Goal: Task Accomplishment & Management: Manage account settings

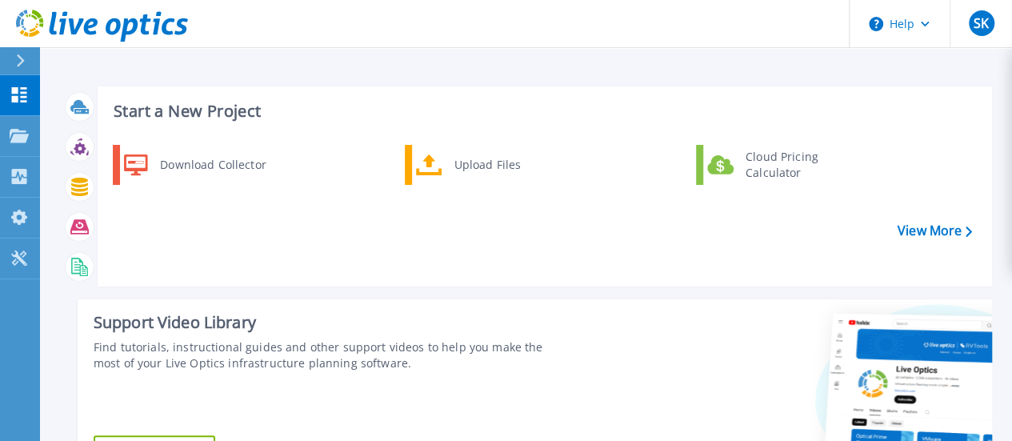
click at [26, 70] on div at bounding box center [27, 60] width 26 height 27
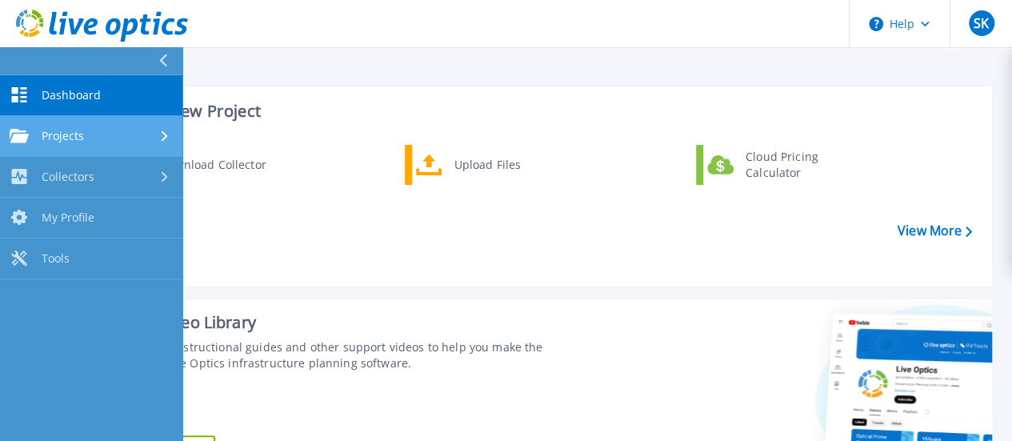
click at [155, 124] on link "Projects Projects" at bounding box center [91, 136] width 182 height 41
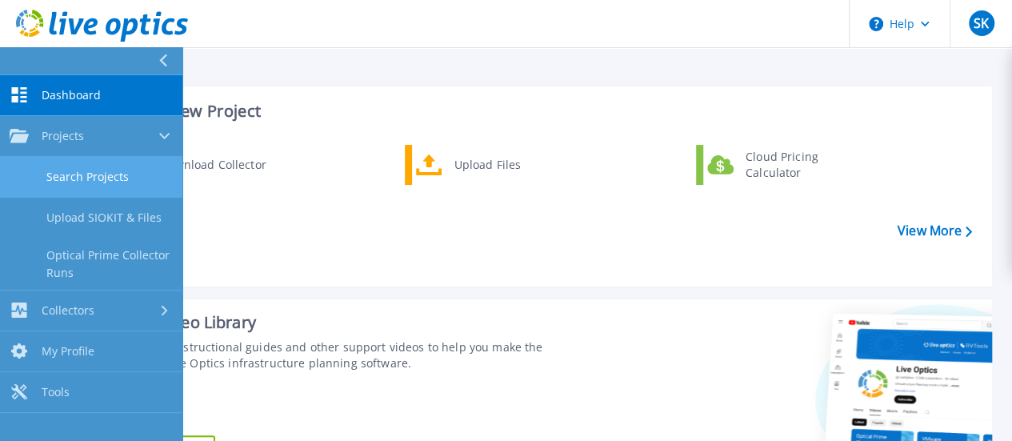
click at [144, 161] on link "Search Projects" at bounding box center [91, 177] width 182 height 41
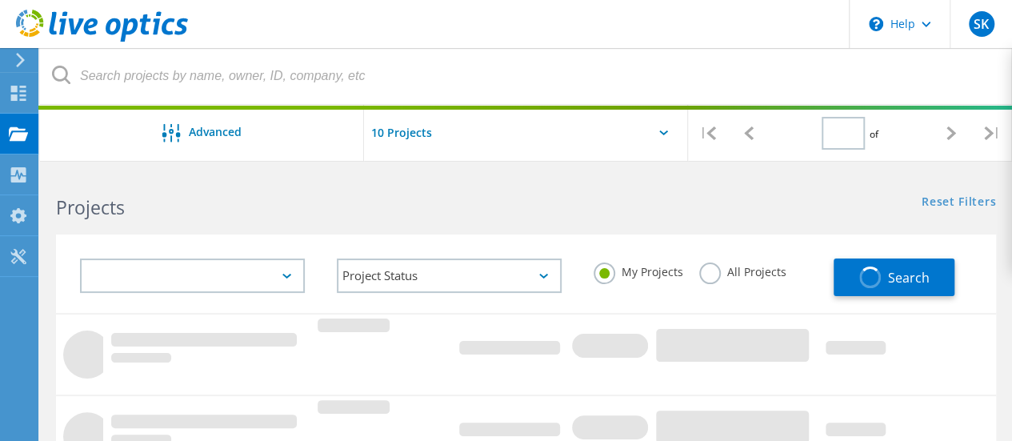
type input "1"
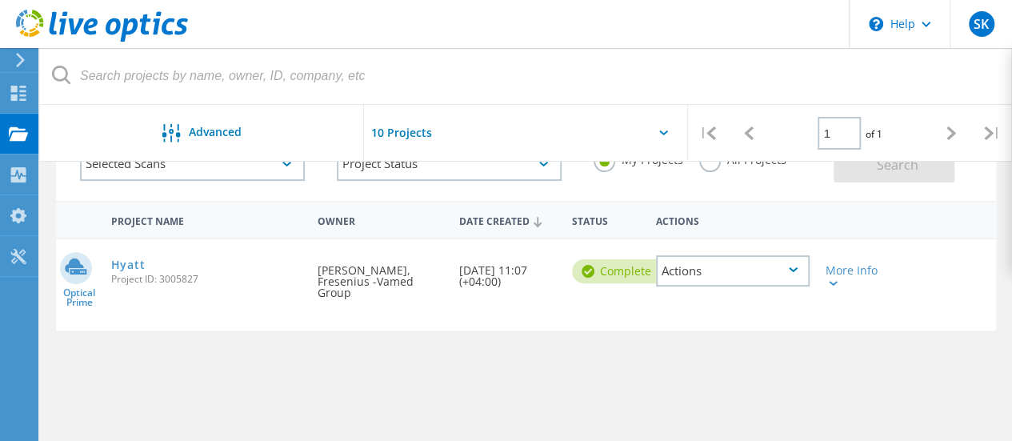
scroll to position [112, 0]
click at [126, 268] on link "Hyatt" at bounding box center [128, 264] width 34 height 11
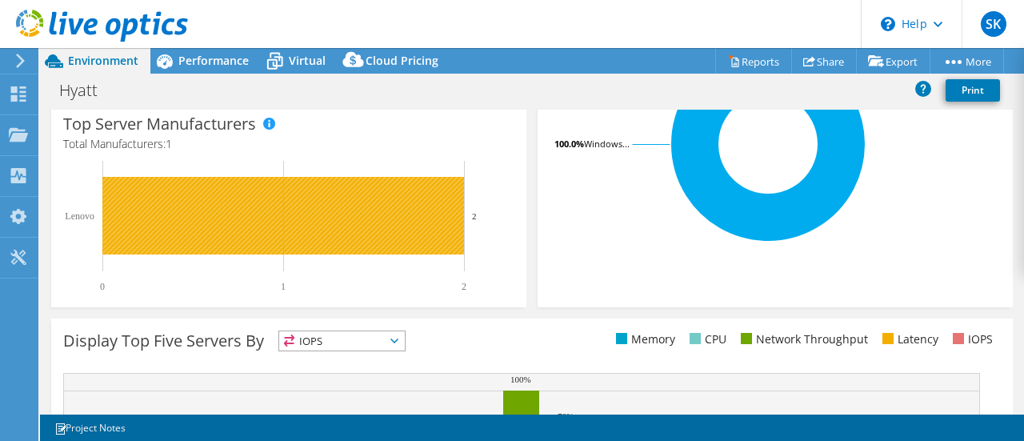
select select "USD"
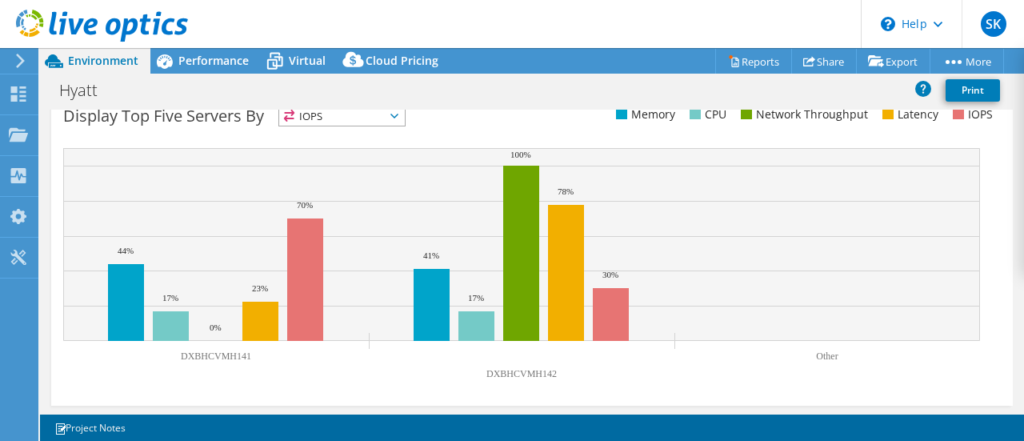
scroll to position [669, 0]
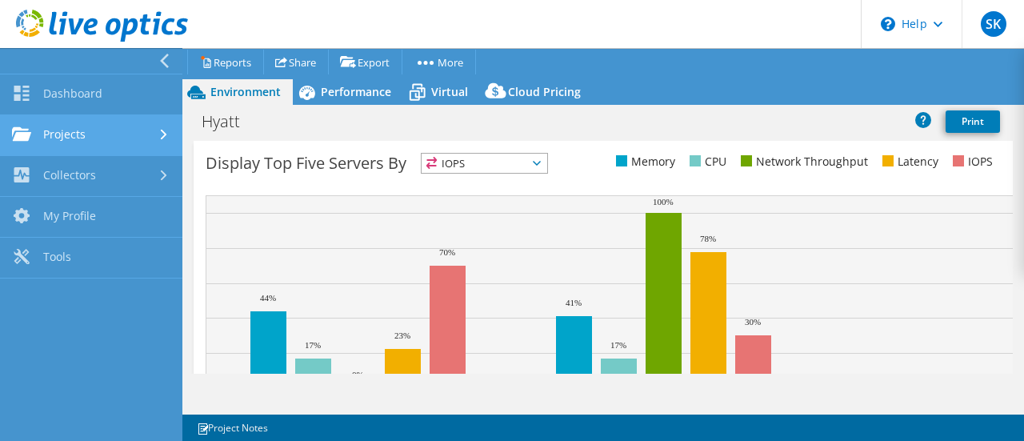
click at [80, 136] on link "Projects" at bounding box center [91, 135] width 182 height 41
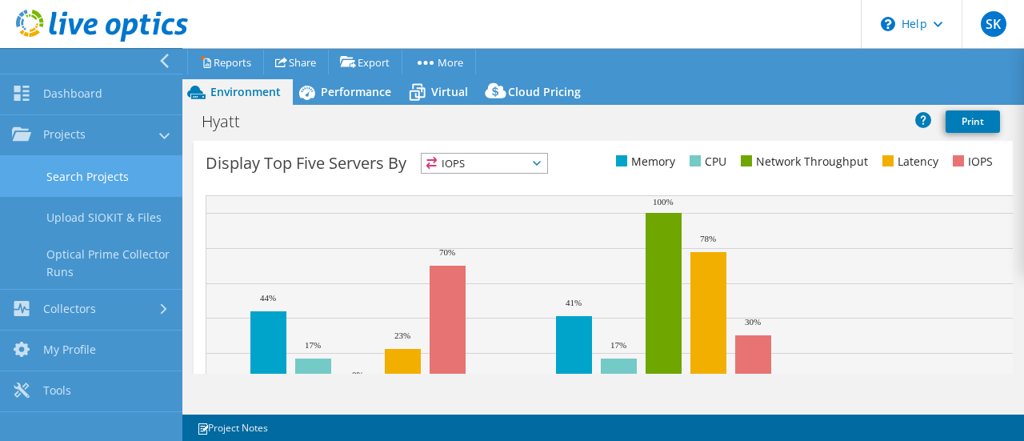
click at [100, 182] on link "Search Projects" at bounding box center [91, 176] width 182 height 41
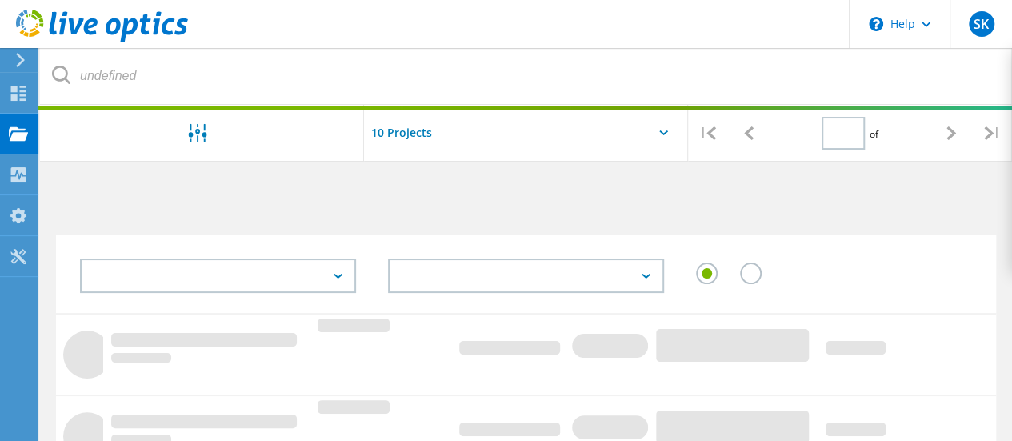
type input "1"
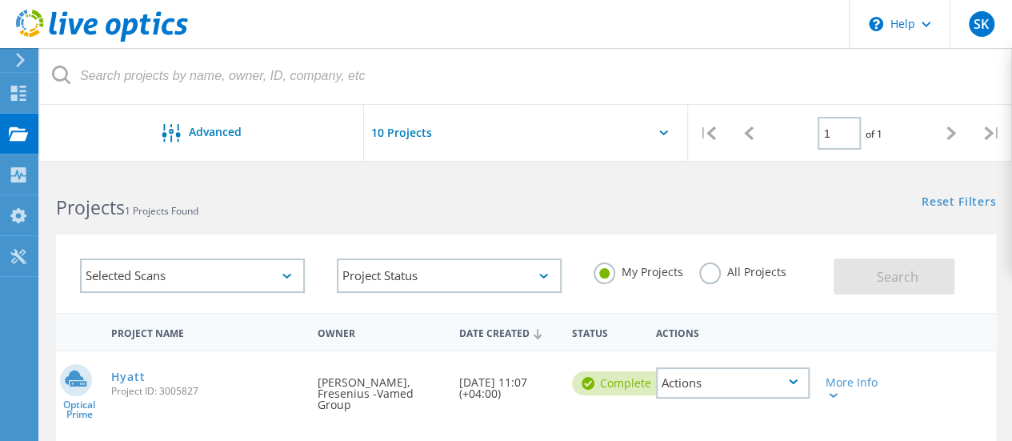
click at [278, 293] on div "Selected Scans" at bounding box center [192, 275] width 257 height 66
click at [278, 286] on div "Selected Scans" at bounding box center [192, 275] width 225 height 34
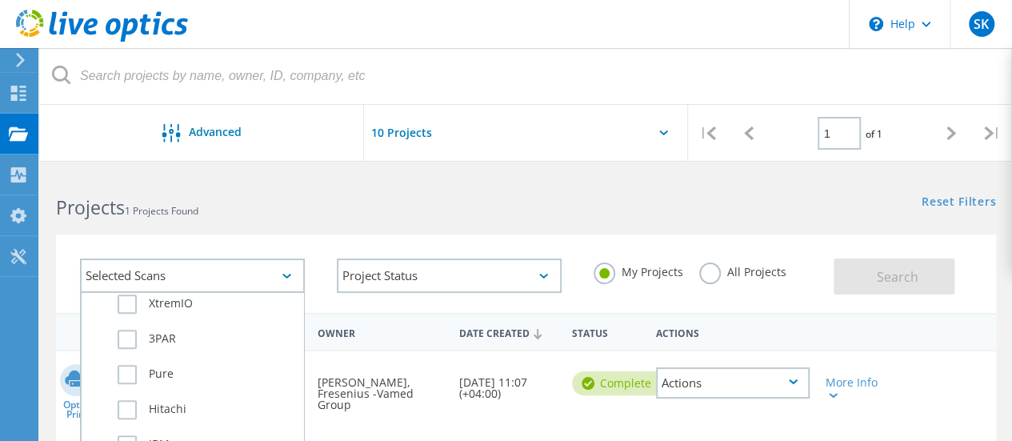
scroll to position [720, 0]
click at [128, 426] on label "IBM" at bounding box center [207, 434] width 178 height 19
click at [0, 0] on input "IBM" at bounding box center [0, 0] width 0 height 0
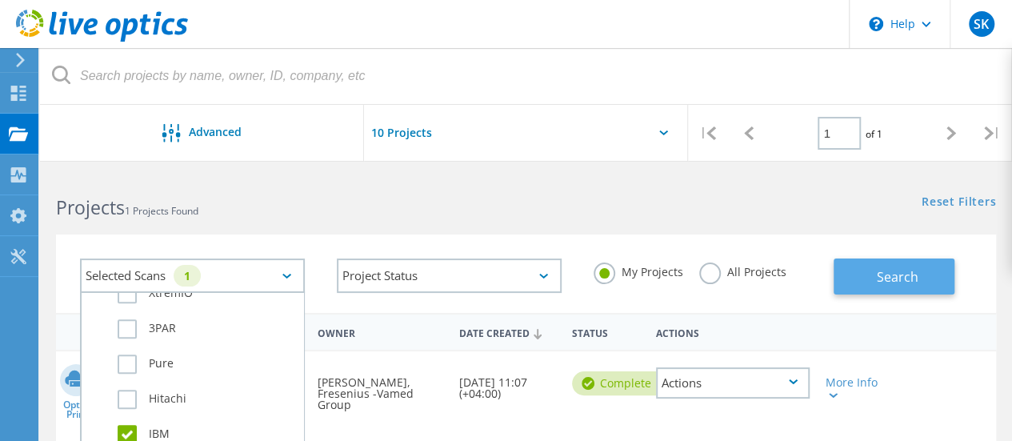
click at [924, 277] on button "Search" at bounding box center [893, 276] width 121 height 36
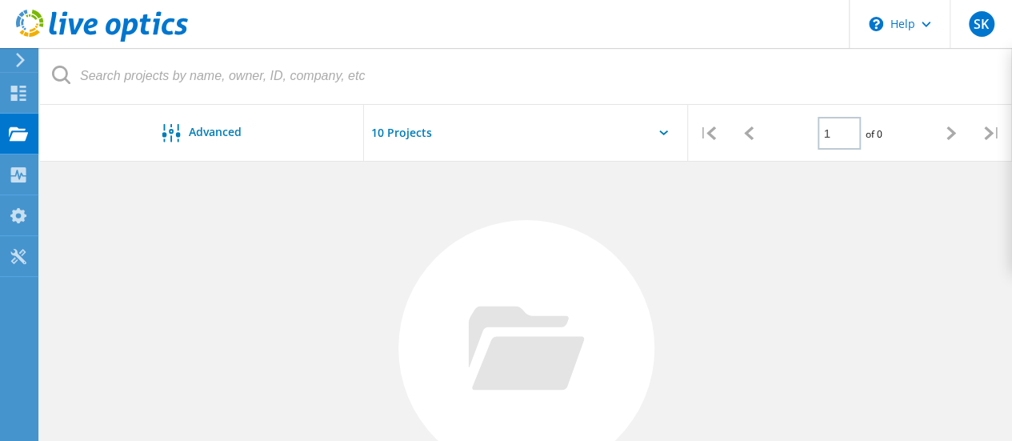
scroll to position [32, 0]
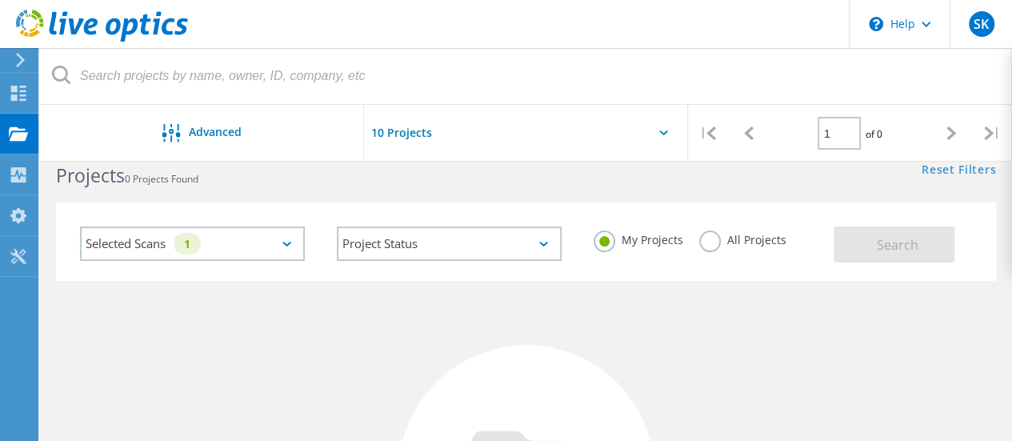
click at [699, 242] on label "All Projects" at bounding box center [742, 237] width 87 height 15
click at [0, 0] on input "All Projects" at bounding box center [0, 0] width 0 height 0
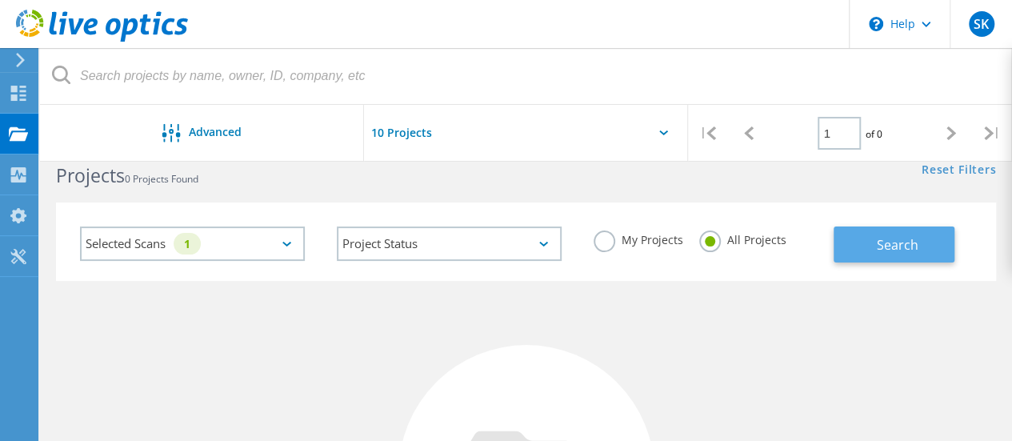
click at [869, 234] on button "Search" at bounding box center [893, 244] width 121 height 36
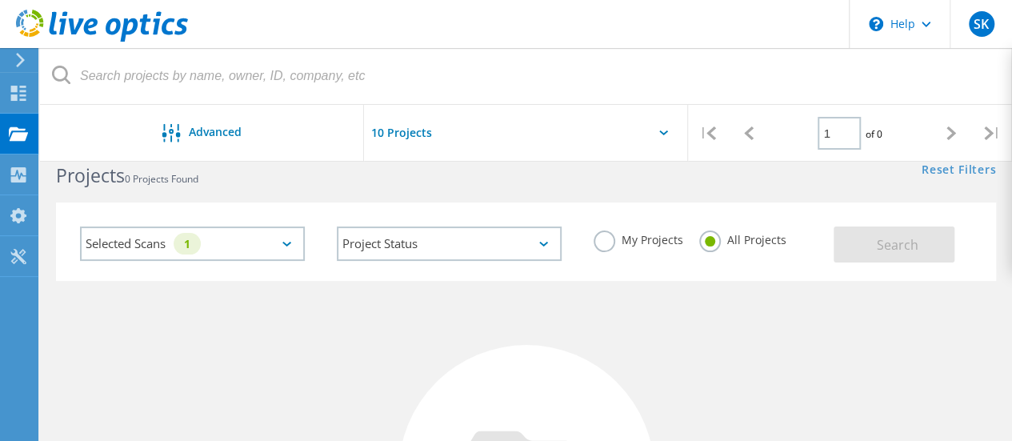
click at [283, 247] on div "Selected Scans 1" at bounding box center [192, 243] width 225 height 34
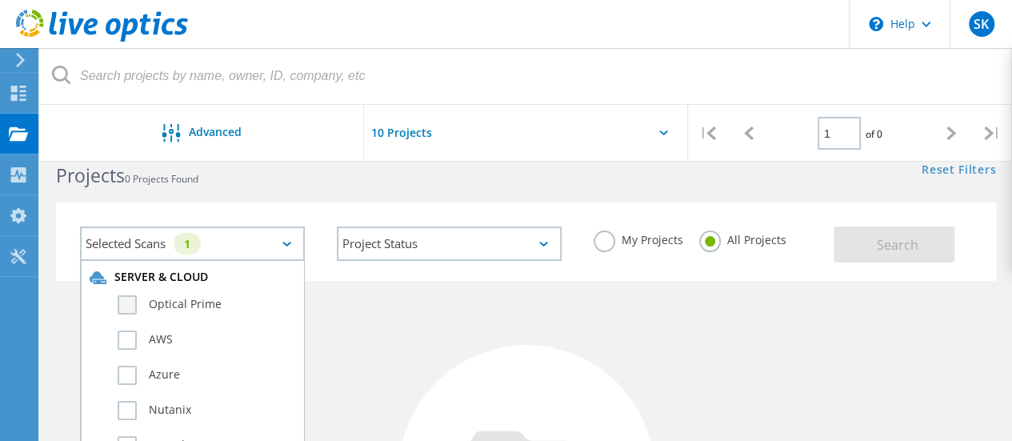
scroll to position [0, 0]
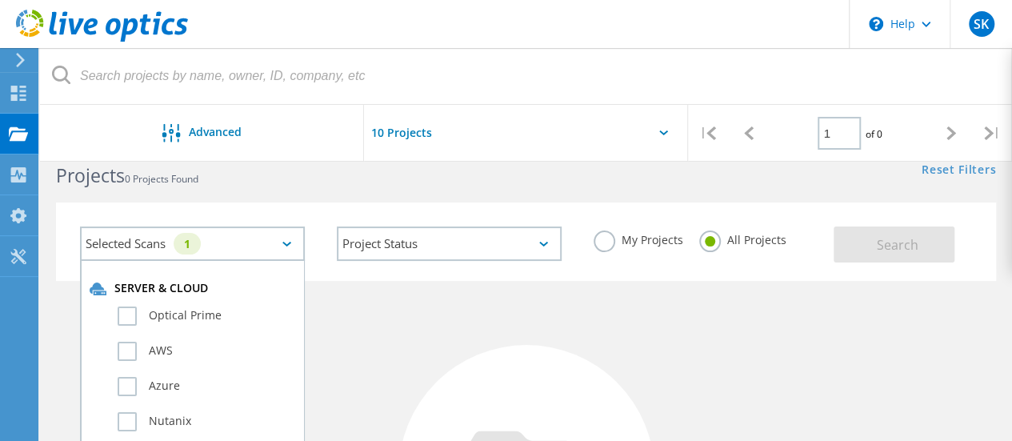
click at [406, 129] on input "text" at bounding box center [444, 133] width 160 height 56
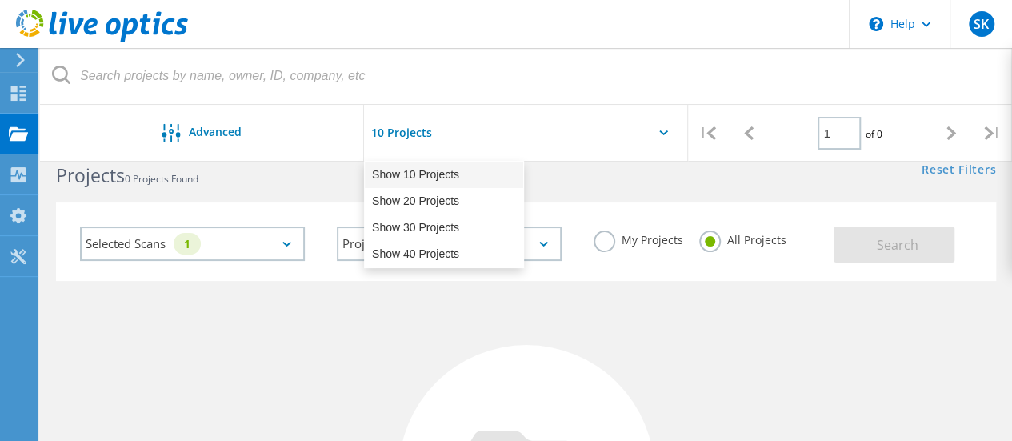
click at [405, 174] on div "Show 10 Projects" at bounding box center [444, 175] width 158 height 26
type input "Show 10 Projects"
click at [251, 253] on div "Selected Scans 1" at bounding box center [192, 243] width 225 height 34
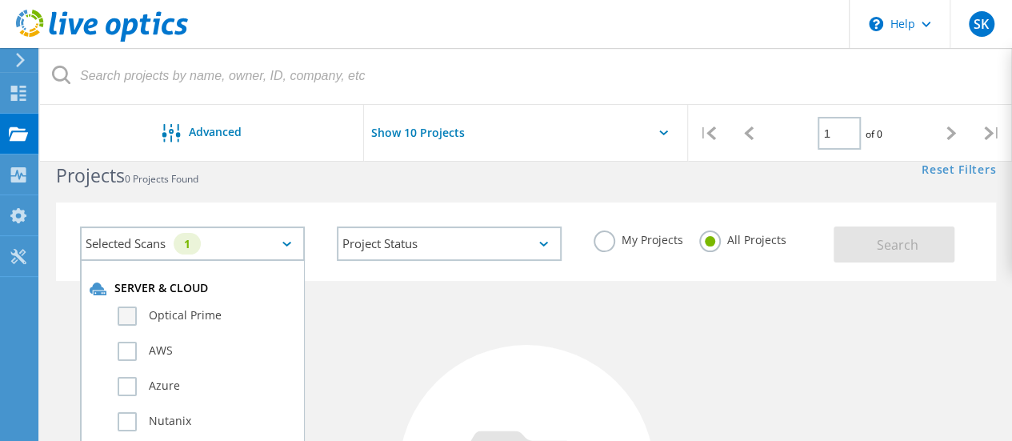
click at [159, 321] on label "Optical Prime" at bounding box center [207, 315] width 178 height 19
click at [0, 0] on input "Optical Prime" at bounding box center [0, 0] width 0 height 0
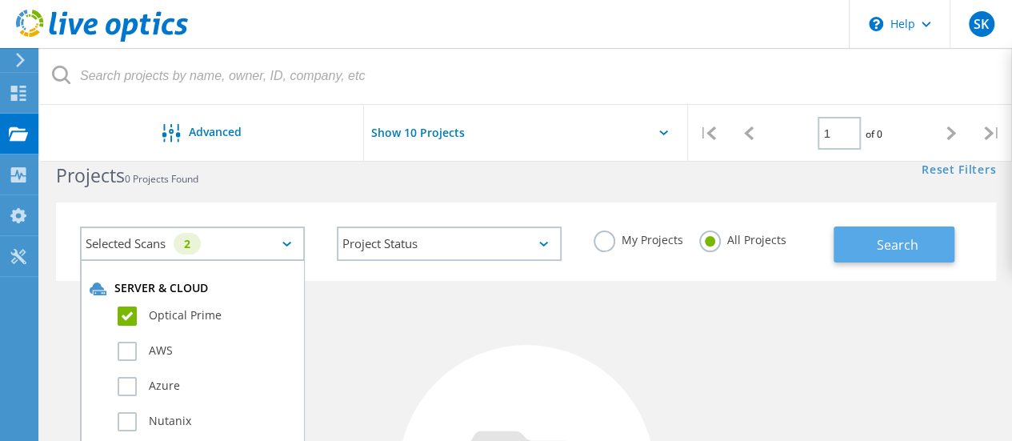
click at [906, 248] on span "Search" at bounding box center [897, 245] width 42 height 18
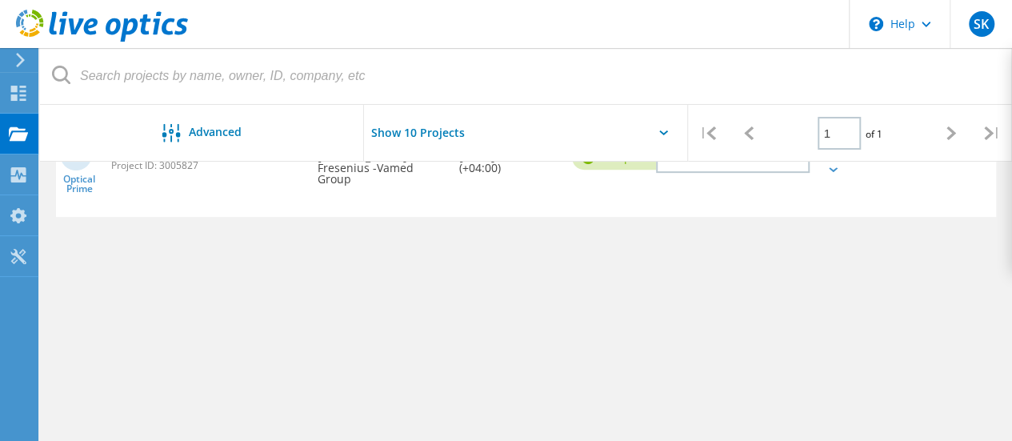
scroll to position [192, 0]
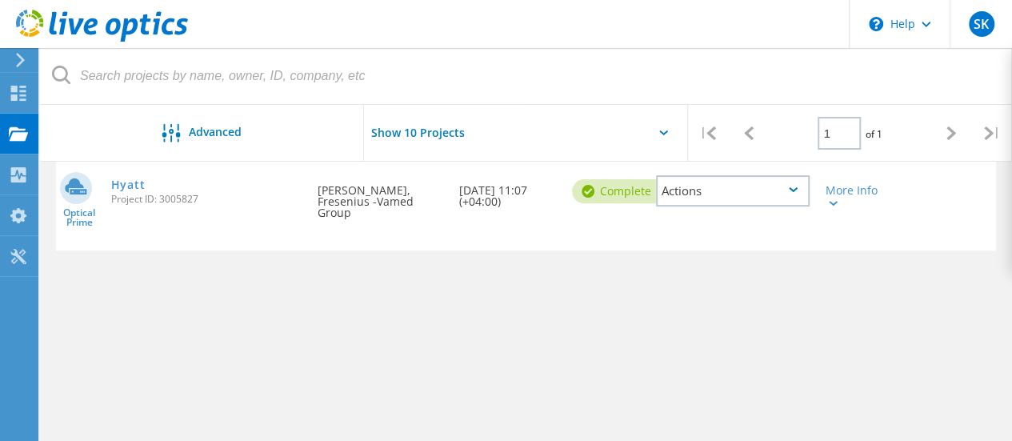
click at [8, 42] on div at bounding box center [94, 24] width 188 height 48
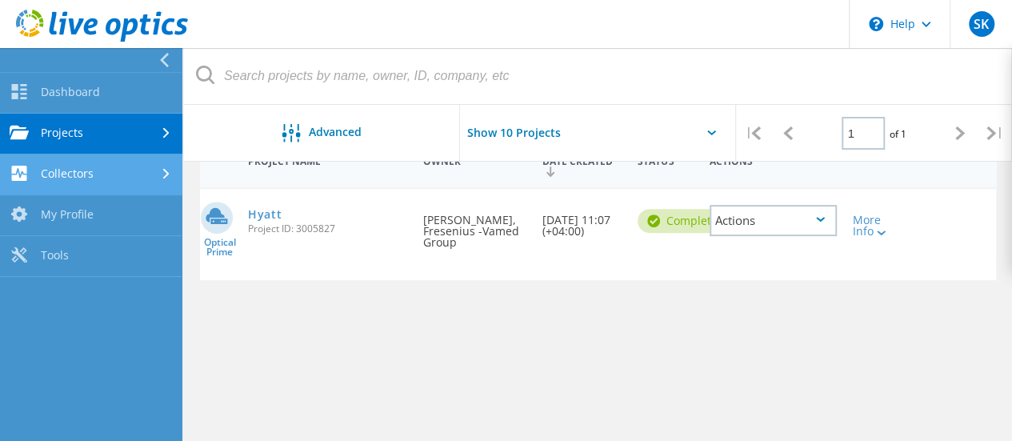
click at [122, 161] on link "Collectors" at bounding box center [91, 174] width 182 height 41
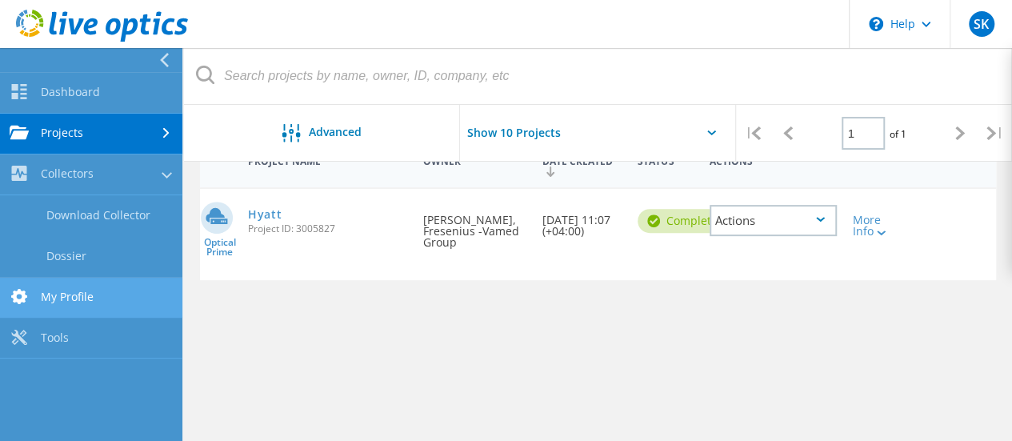
click at [78, 302] on link "My Profile" at bounding box center [91, 297] width 182 height 41
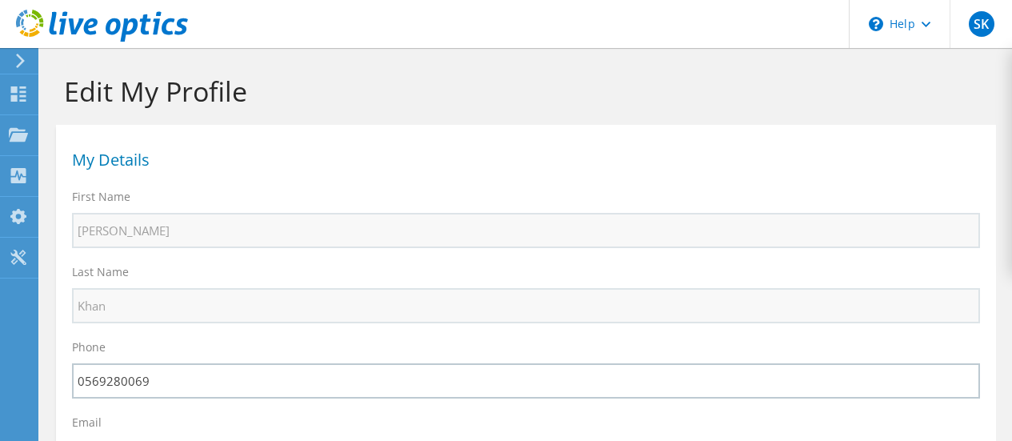
select select "2"
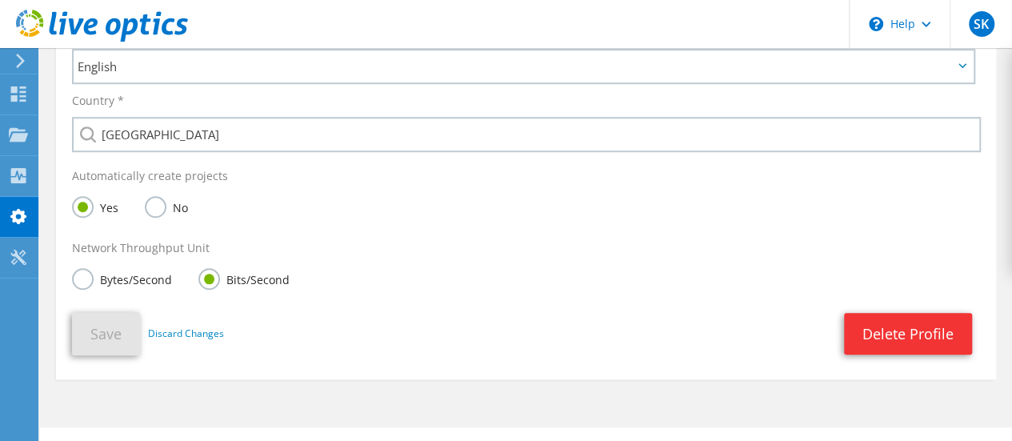
scroll to position [625, 0]
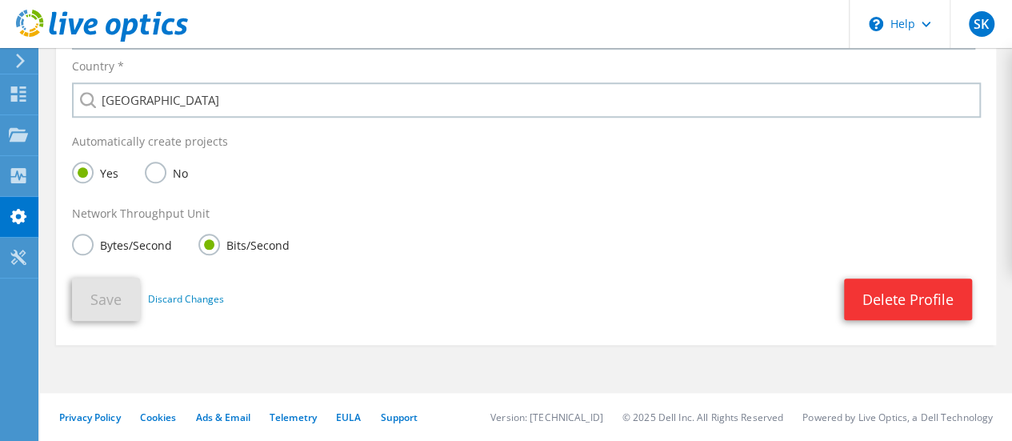
click at [21, 62] on icon at bounding box center [20, 61] width 12 height 14
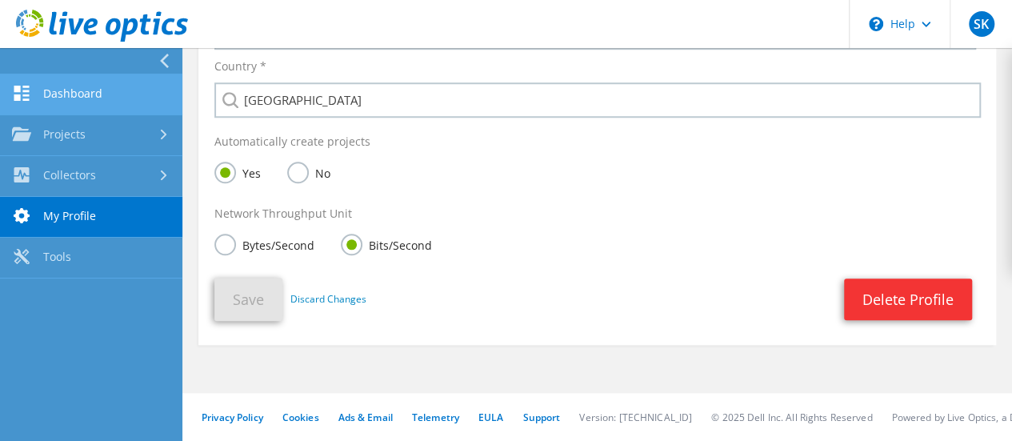
click at [112, 103] on link "Dashboard" at bounding box center [91, 94] width 182 height 41
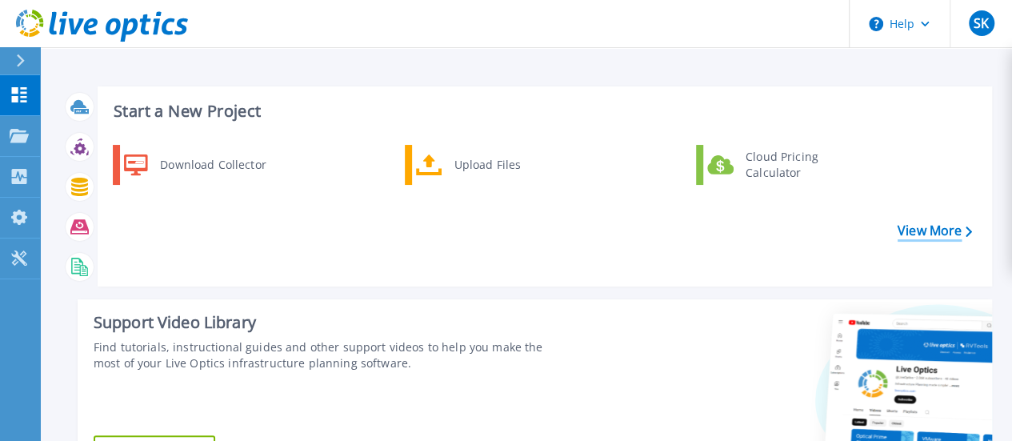
click at [926, 229] on link "View More" at bounding box center [934, 230] width 74 height 15
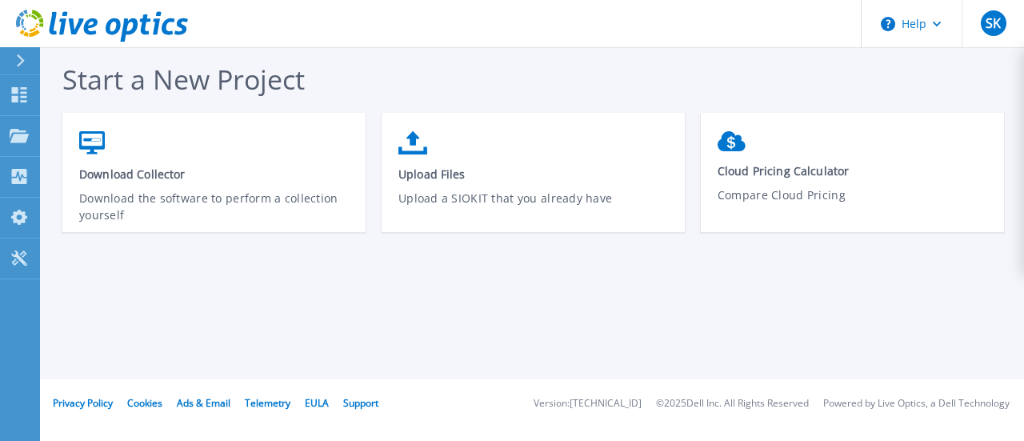
click at [21, 70] on div at bounding box center [27, 60] width 26 height 27
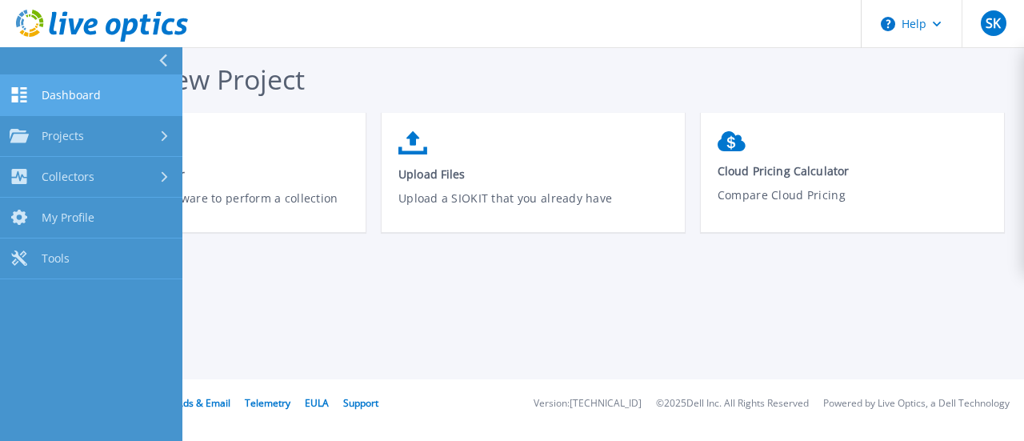
click at [44, 102] on span "Dashboard" at bounding box center [71, 95] width 59 height 14
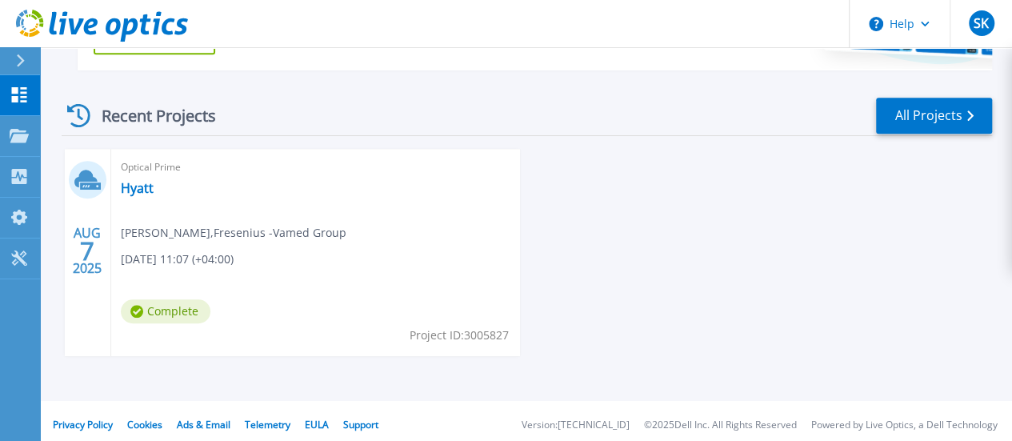
scroll to position [421, 0]
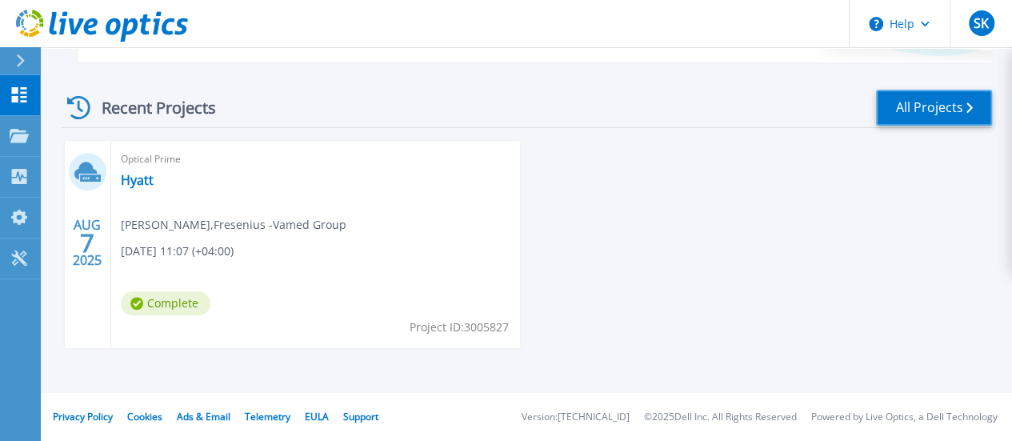
click at [979, 110] on link "All Projects" at bounding box center [934, 108] width 116 height 36
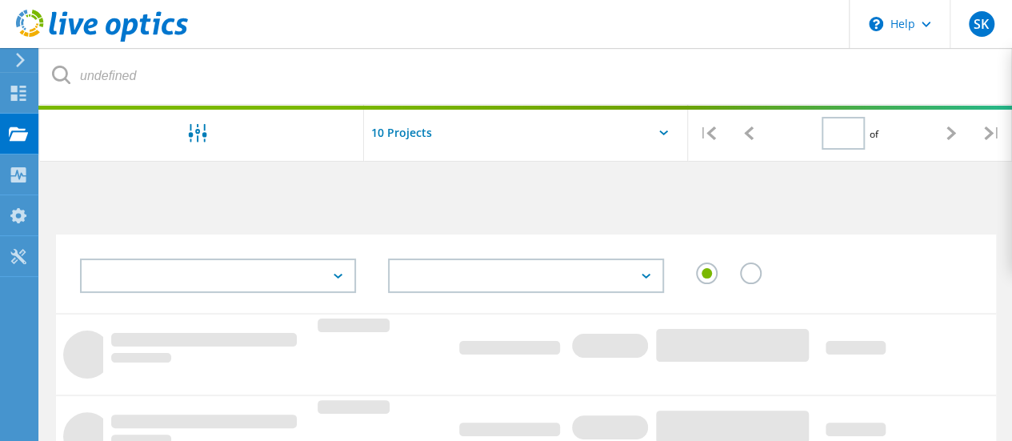
type input "1"
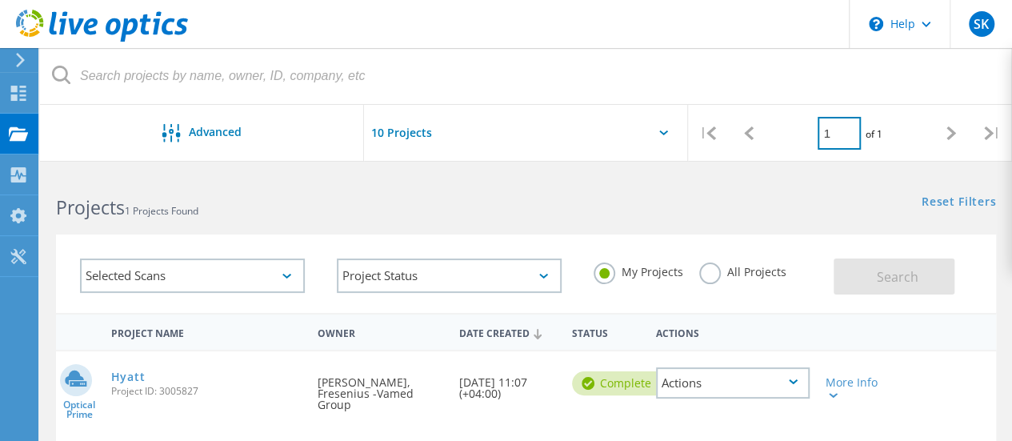
click at [819, 140] on input "1" at bounding box center [838, 133] width 43 height 33
click at [833, 137] on input "1" at bounding box center [838, 133] width 43 height 33
click at [103, 248] on div "Selected Scans" at bounding box center [192, 275] width 257 height 66
click at [103, 268] on div "Selected Scans" at bounding box center [192, 275] width 225 height 34
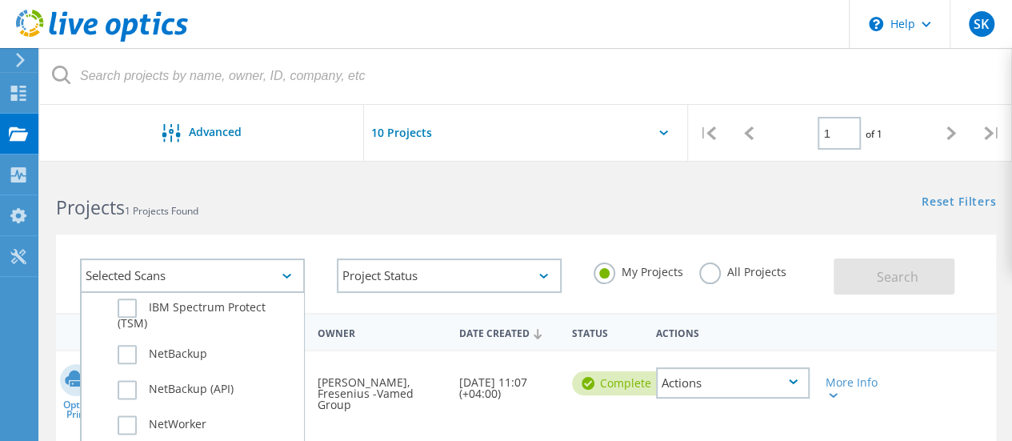
scroll to position [896, 0]
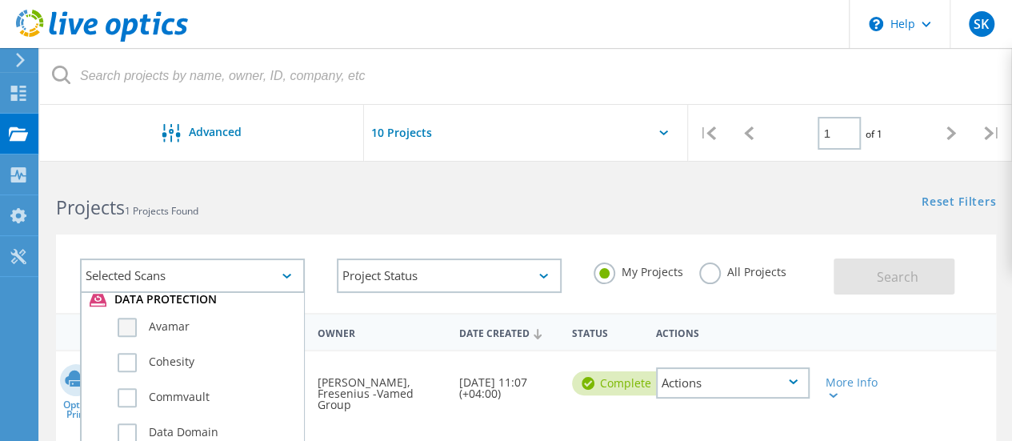
click at [125, 326] on label "Avamar" at bounding box center [207, 326] width 178 height 19
click at [0, 0] on input "Avamar" at bounding box center [0, 0] width 0 height 0
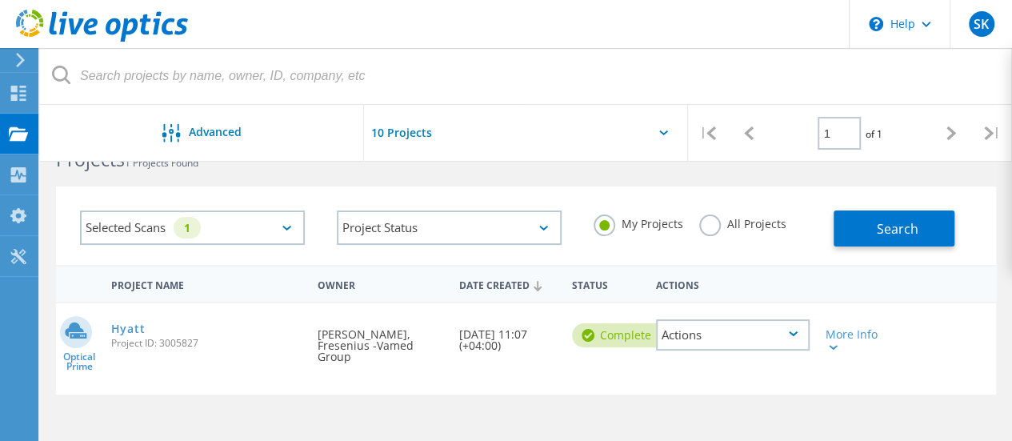
scroll to position [0, 0]
